Goal: Find specific page/section: Find specific page/section

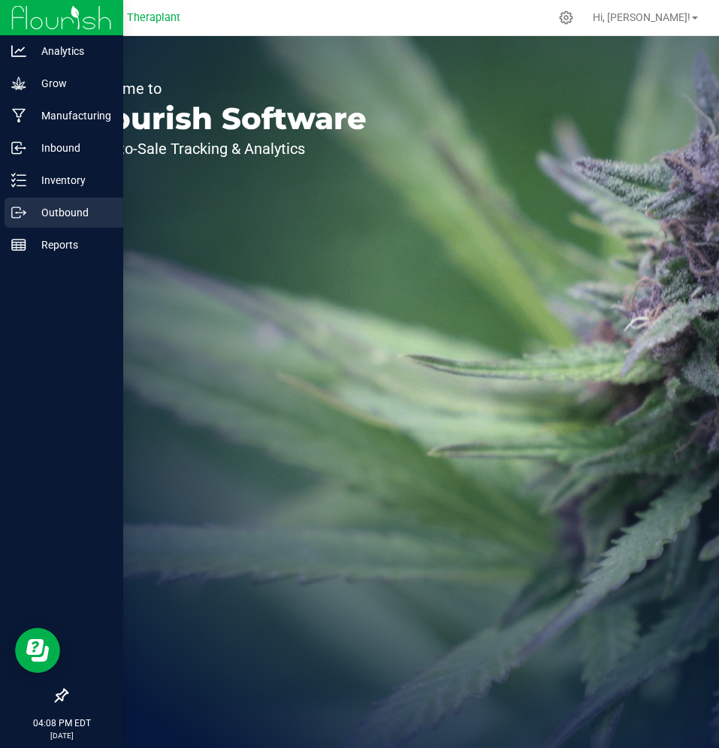
click at [35, 212] on p "Outbound" at bounding box center [71, 213] width 90 height 18
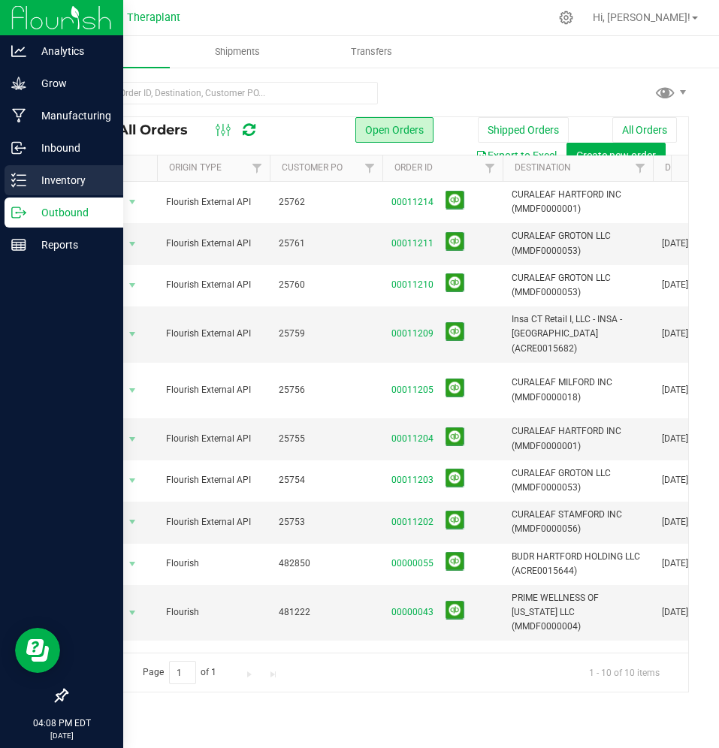
click at [44, 182] on p "Inventory" at bounding box center [71, 180] width 90 height 18
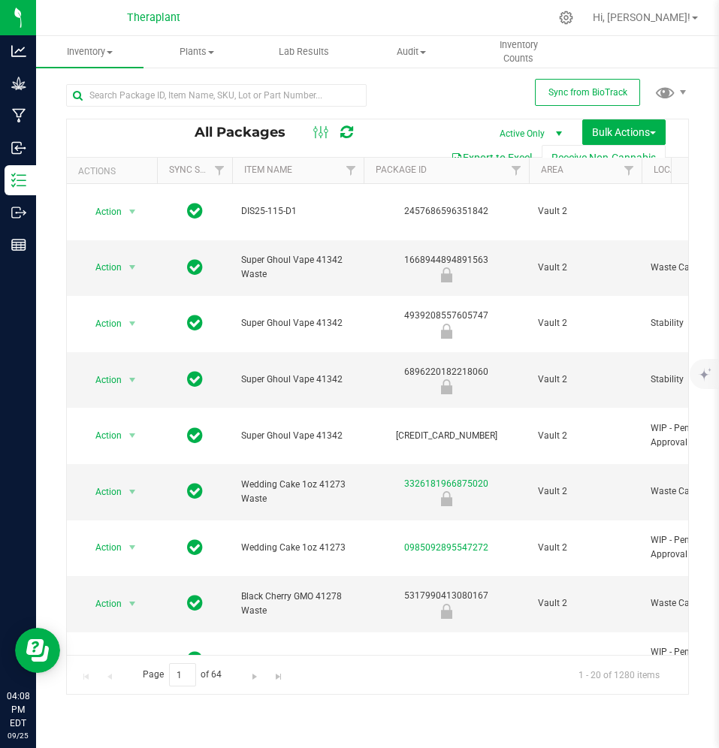
click at [505, 151] on button "Export to Excel" at bounding box center [491, 158] width 101 height 26
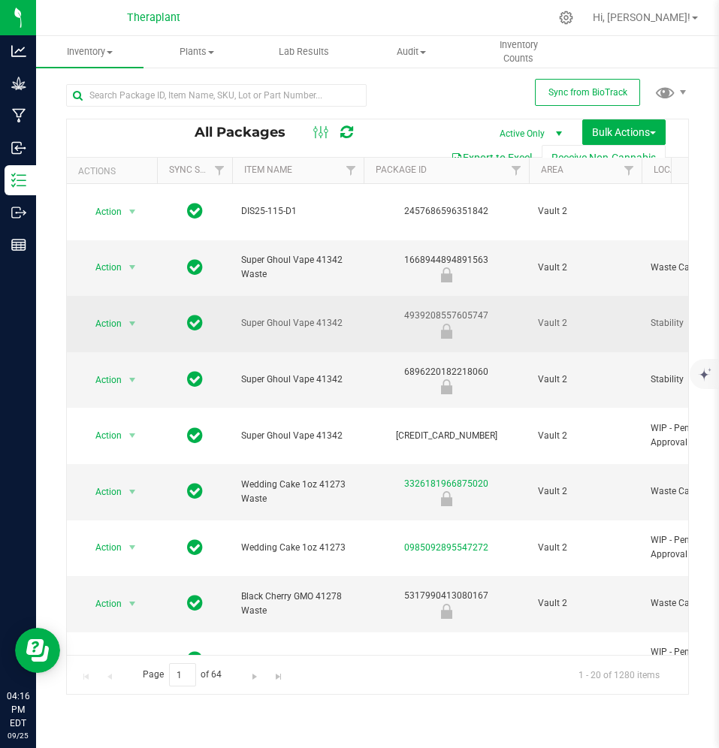
click at [467, 309] on div "4939208557605747" at bounding box center [446, 323] width 170 height 29
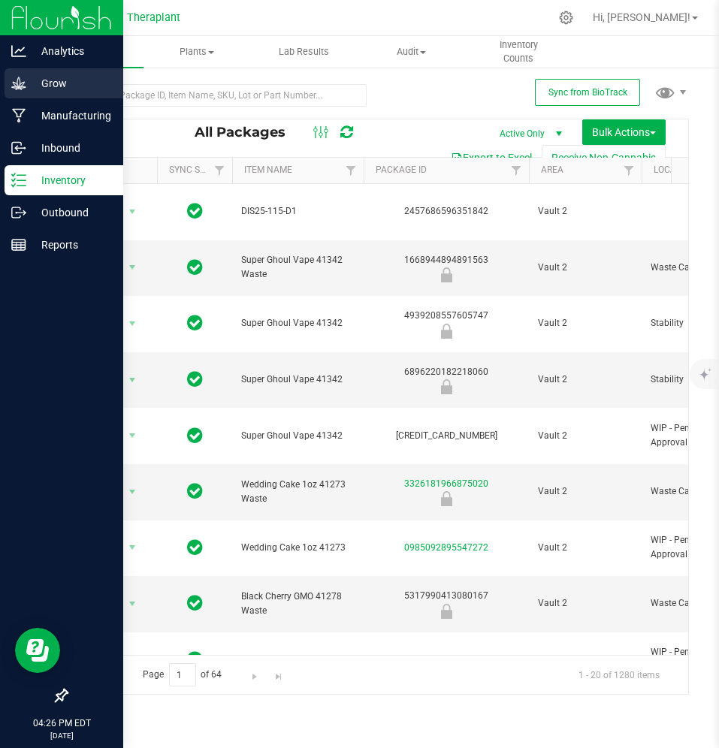
click at [32, 91] on p "Grow" at bounding box center [71, 83] width 90 height 18
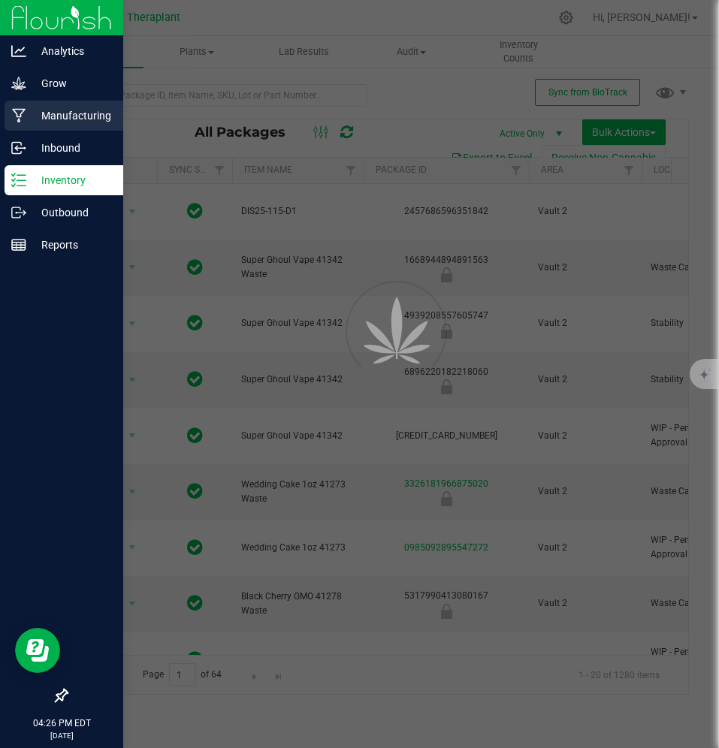
click at [32, 119] on p "Manufacturing" at bounding box center [71, 116] width 90 height 18
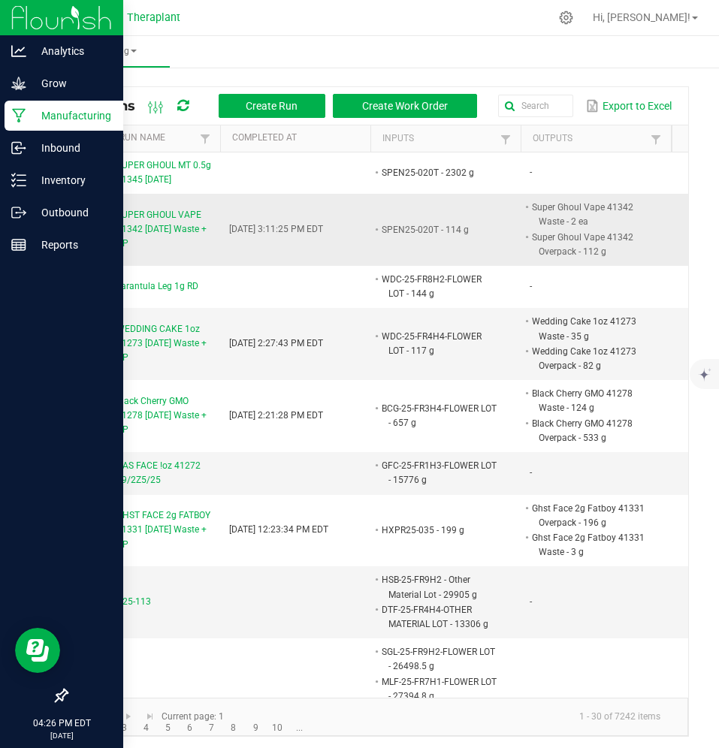
scroll to position [0, 302]
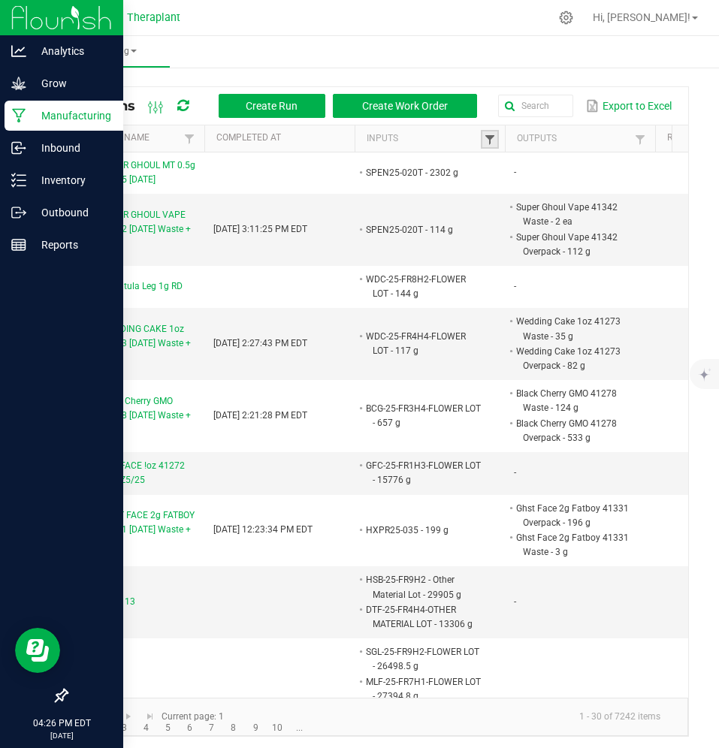
click at [491, 141] on span at bounding box center [490, 140] width 12 height 12
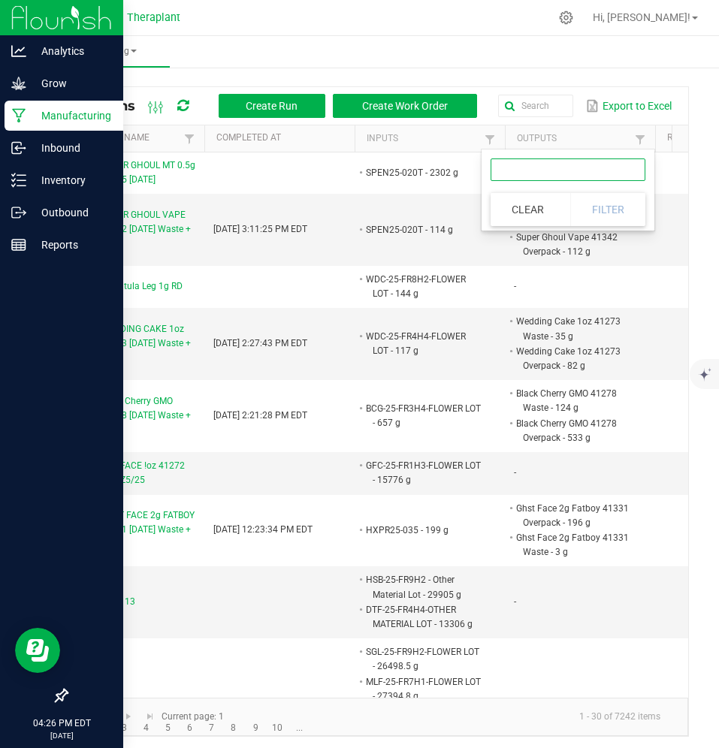
click at [512, 176] on input "text" at bounding box center [568, 170] width 155 height 23
paste input "HSB-25-FR4H3-FLOWER LOT"
type input "HSB-25-FR4H3-FLOWER LOT"
click button "Filter" at bounding box center [607, 209] width 75 height 33
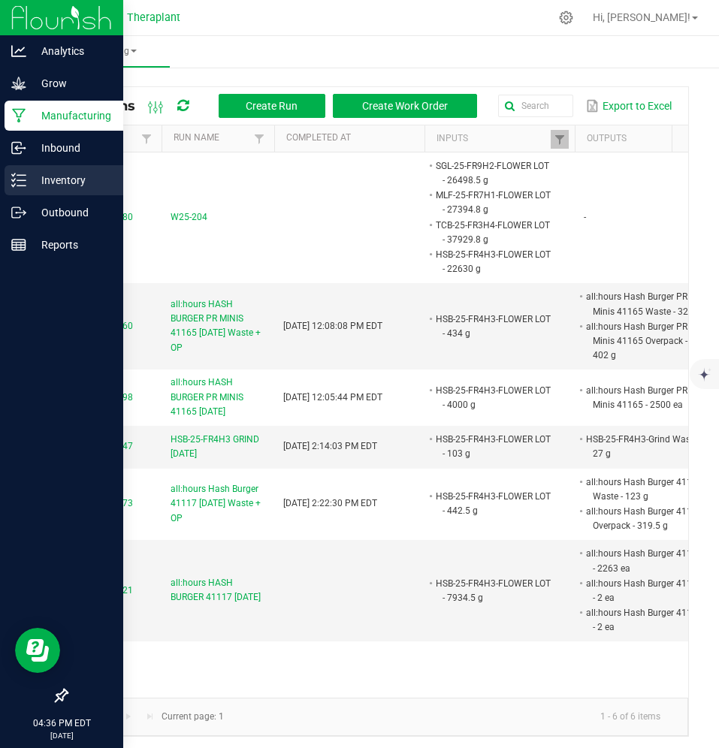
click at [14, 175] on icon at bounding box center [13, 175] width 3 height 2
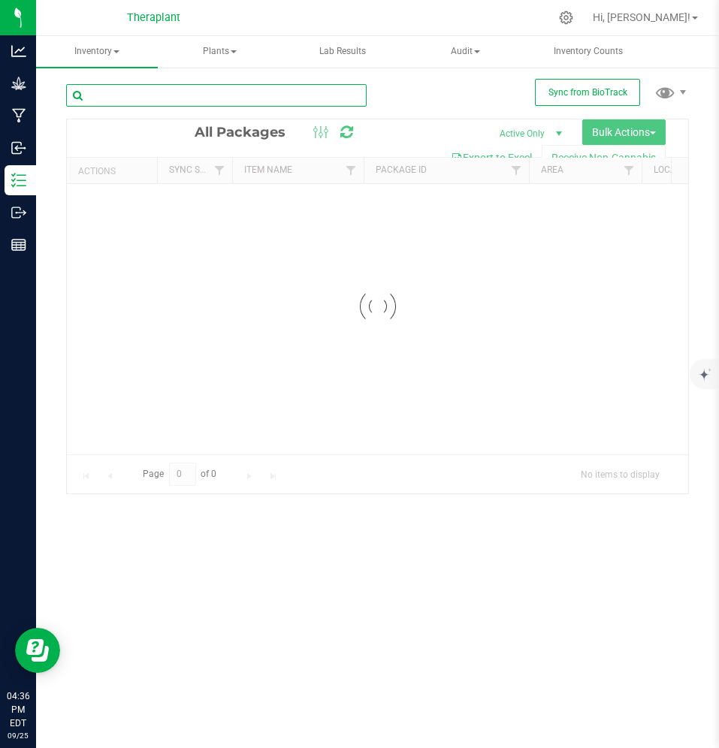
click at [191, 100] on input "text" at bounding box center [216, 95] width 301 height 23
paste input "BER-MXB-25-FR1H4-Flower Lot"
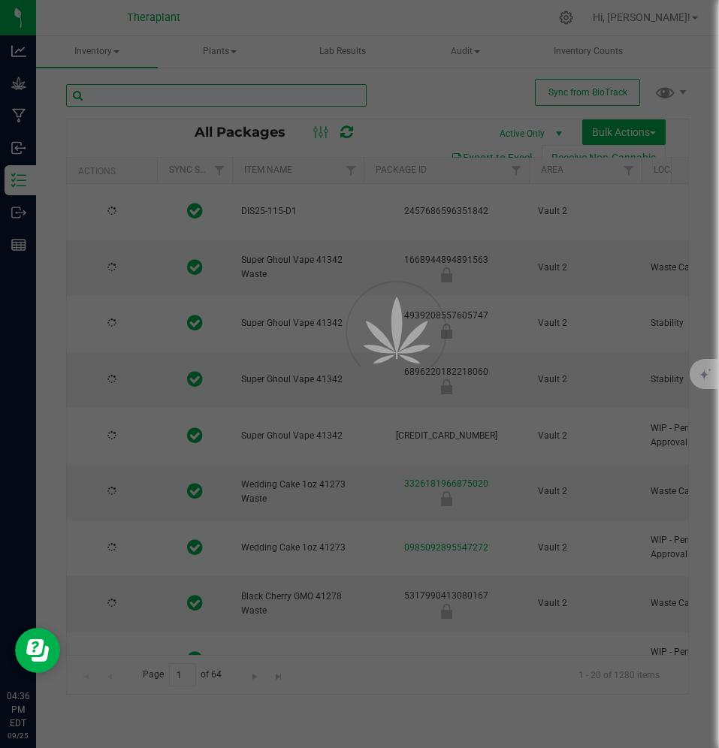
type input "BER-MXB-25-FR1H4-Flower Lot"
type input "[DATE]"
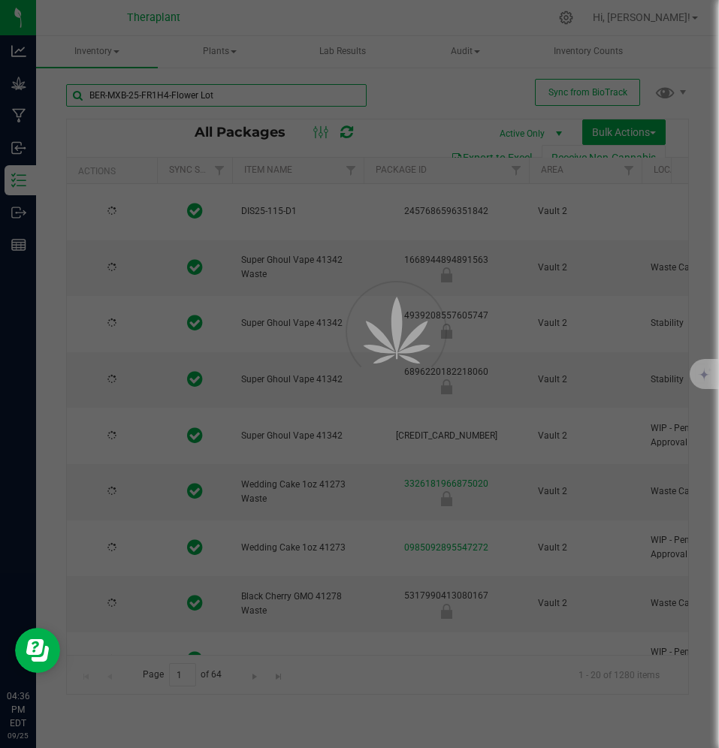
type input "[DATE]"
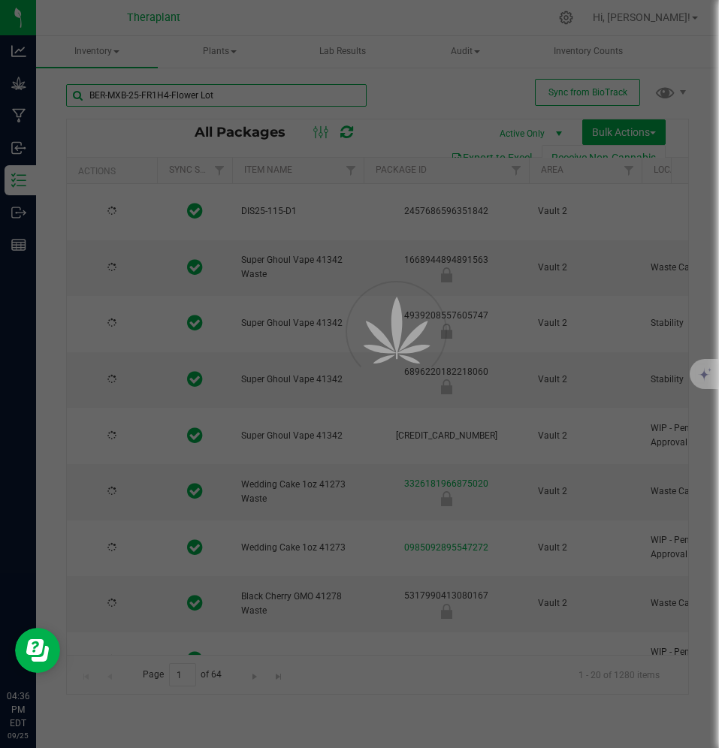
type input "[DATE]"
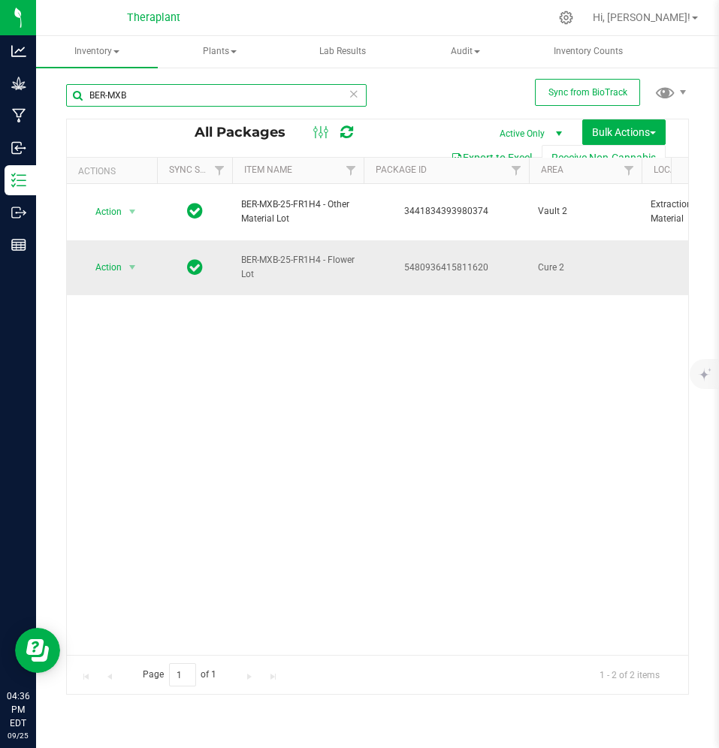
type input "BER-MXB"
click at [273, 253] on span "BER-MXB-25-FR1H4 - Flower Lot" at bounding box center [297, 267] width 113 height 29
copy tr "BER-MXB-25-FR1H4 - Flower Lot"
